Goal: Book appointment/travel/reservation

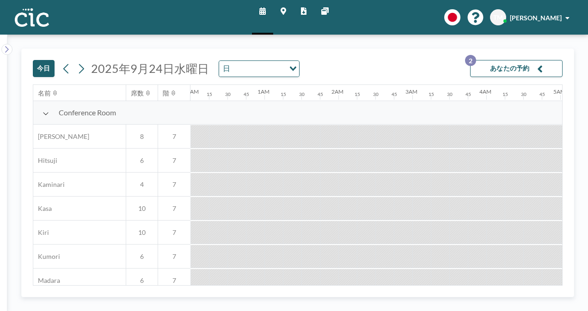
scroll to position [327, 891]
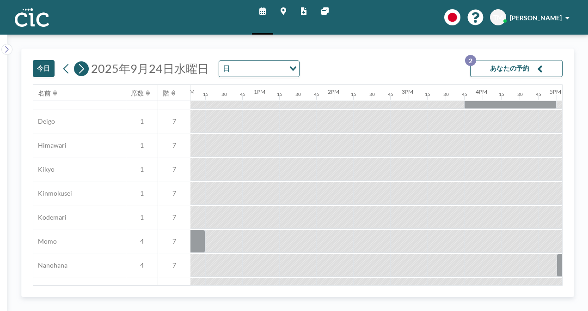
click at [83, 70] on icon at bounding box center [81, 69] width 9 height 14
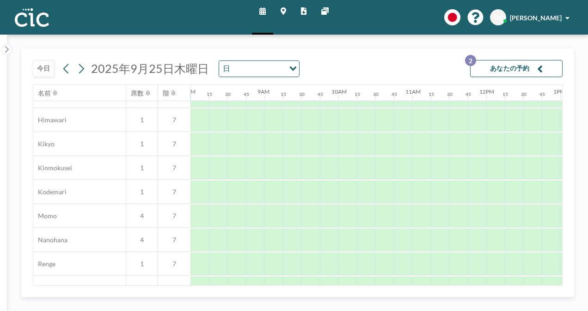
scroll to position [353, 591]
click at [386, 219] on div at bounding box center [384, 215] width 18 height 23
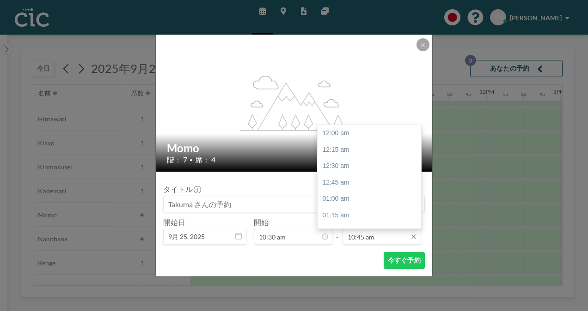
scroll to position [707, 0]
click at [371, 218] on div "12:00 pm" at bounding box center [371, 215] width 108 height 17
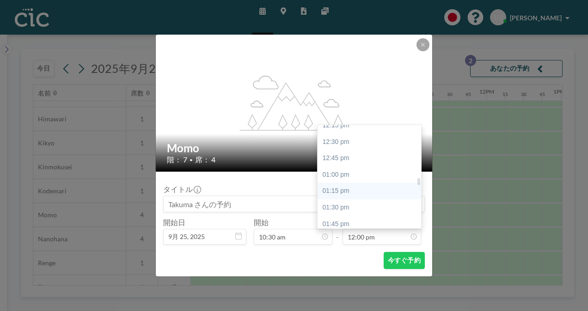
scroll to position [813, 0]
click at [353, 148] on div "12:30 pm" at bounding box center [371, 143] width 108 height 17
type input "12:30 pm"
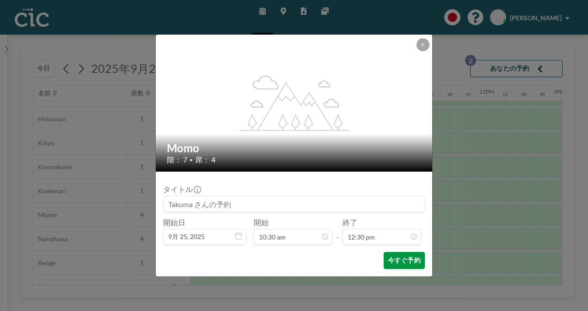
scroll to position [0, 0]
click at [398, 264] on button "今すぐ予約" at bounding box center [403, 260] width 41 height 17
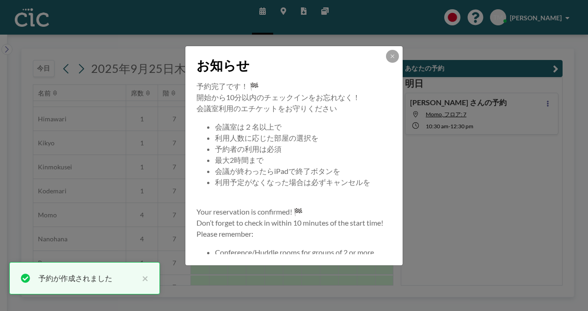
click at [396, 50] on div at bounding box center [392, 56] width 13 height 13
click at [392, 55] on icon at bounding box center [391, 56] width 3 height 3
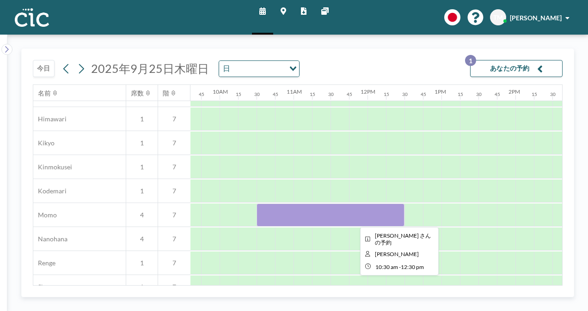
scroll to position [353, 710]
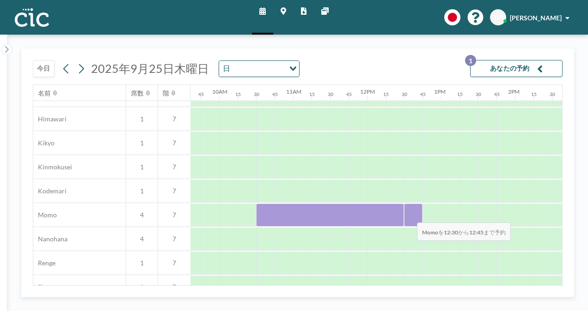
click at [409, 216] on div at bounding box center [413, 215] width 18 height 23
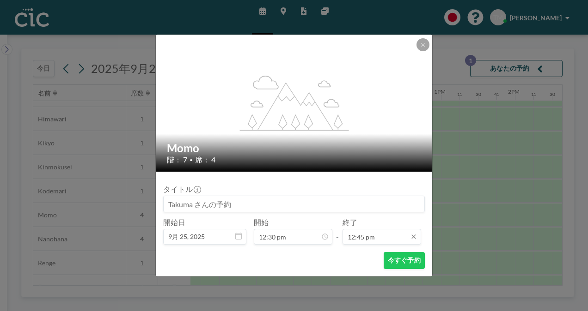
scroll to position [838, 0]
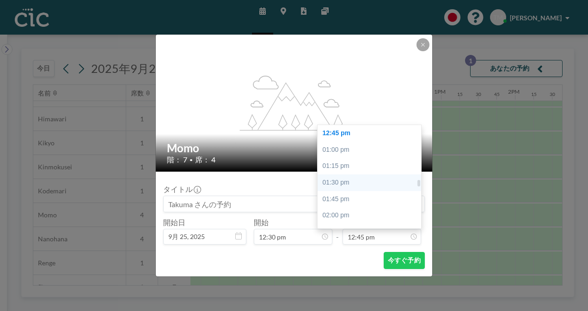
click at [364, 185] on div "01:30 pm" at bounding box center [371, 183] width 108 height 17
type input "01:30 pm"
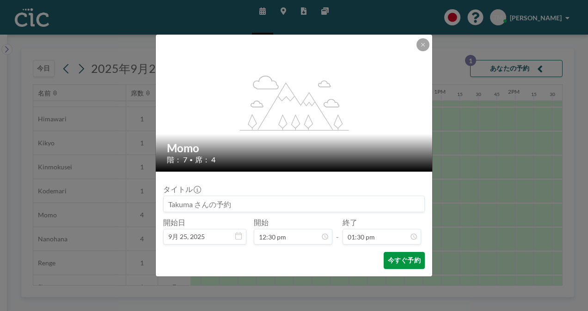
scroll to position [888, 0]
click at [400, 261] on button "今すぐ予約" at bounding box center [403, 260] width 41 height 17
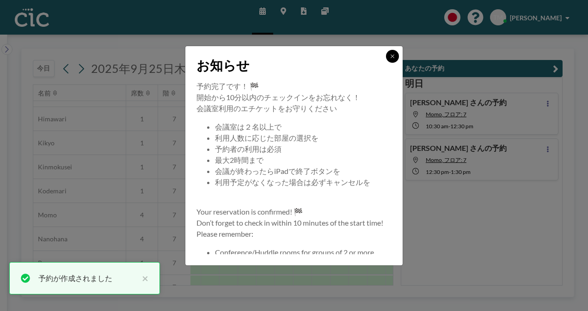
click at [396, 56] on button at bounding box center [392, 56] width 13 height 13
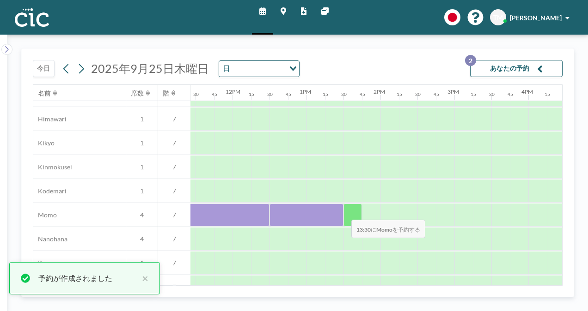
scroll to position [353, 845]
click at [345, 213] on div at bounding box center [352, 215] width 18 height 23
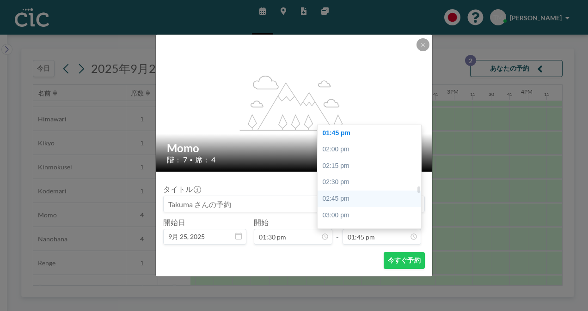
scroll to position [940, 0]
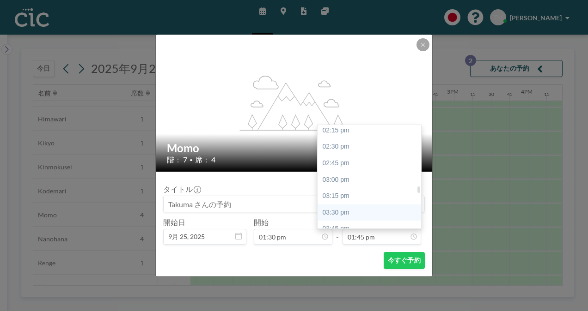
click at [365, 211] on div "03:30 pm" at bounding box center [371, 213] width 108 height 17
type input "03:30 pm"
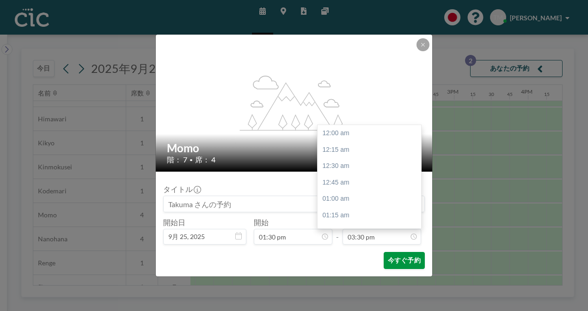
scroll to position [1019, 0]
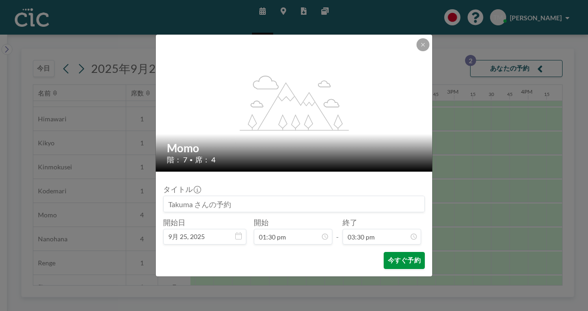
click at [406, 261] on button "今すぐ予約" at bounding box center [403, 260] width 41 height 17
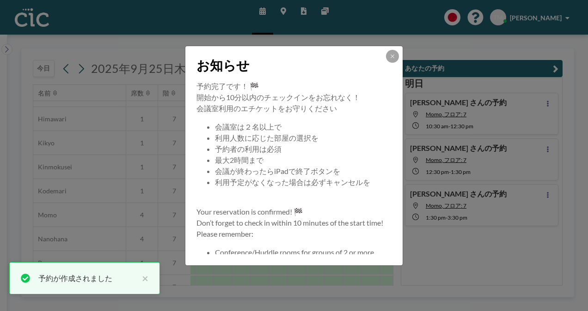
click at [384, 53] on div "お知らせ" at bounding box center [293, 63] width 217 height 35
click at [388, 53] on button at bounding box center [392, 56] width 13 height 13
